Goal: Book appointment/travel/reservation

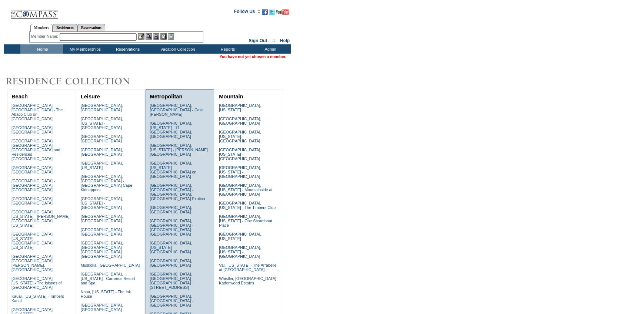
click at [172, 98] on link "Metropolitan" at bounding box center [166, 97] width 33 height 6
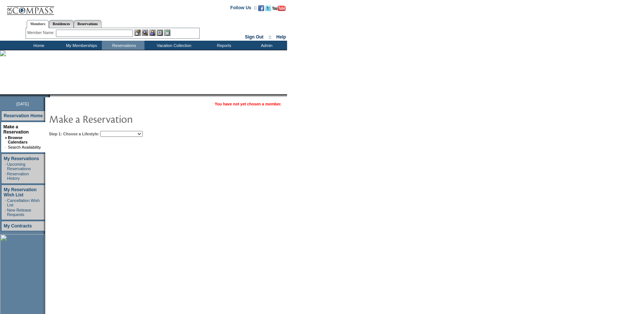
click at [139, 134] on select "Beach Leisure Metropolitan Mountain OIAL for Adventure OIAL for Couples OIAL fo…" at bounding box center [121, 134] width 42 height 6
select select "Metropolitan"
click at [113, 131] on select "Beach Leisure Metropolitan Mountain OIAL for Adventure OIAL for Couples OIAL fo…" at bounding box center [121, 134] width 42 height 6
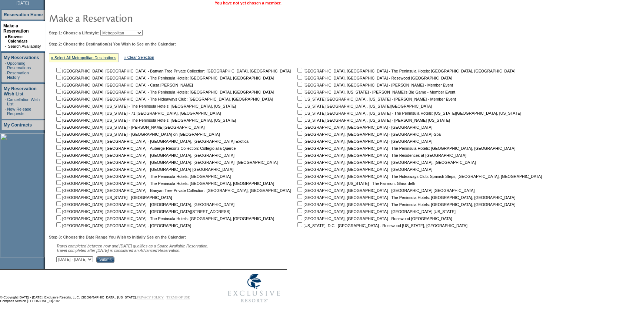
scroll to position [106, 0]
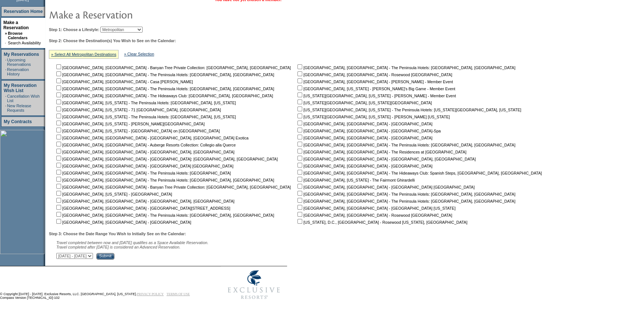
click at [297, 122] on input "checkbox" at bounding box center [299, 123] width 5 height 5
checkbox input "true"
click at [297, 130] on input "checkbox" at bounding box center [299, 130] width 5 height 5
checkbox input "true"
click at [297, 136] on input "checkbox" at bounding box center [299, 137] width 5 height 5
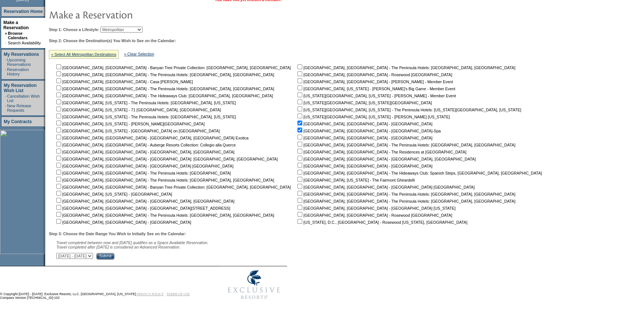
checkbox input "true"
click at [297, 142] on input "checkbox" at bounding box center [299, 144] width 5 height 5
checkbox input "true"
click at [297, 150] on input "checkbox" at bounding box center [299, 151] width 5 height 5
checkbox input "true"
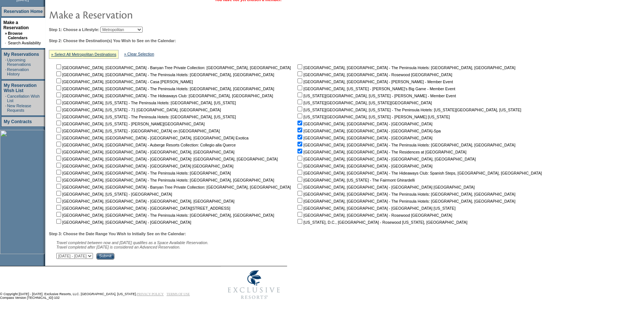
click at [93, 254] on select "[DATE] - [DATE] [DATE] - [DATE] [DATE] - [DATE] [DATE] - [DATE] [DATE] - [DATE]…" at bounding box center [74, 256] width 37 height 6
select select "[DATE]|[DATE]"
click at [60, 253] on select "[DATE] - [DATE] [DATE] - [DATE] [DATE] - [DATE] [DATE] - [DATE] [DATE] - [DATE]…" at bounding box center [74, 256] width 37 height 6
click at [114, 256] on input "Submit" at bounding box center [105, 256] width 18 height 7
